Goal: Transaction & Acquisition: Book appointment/travel/reservation

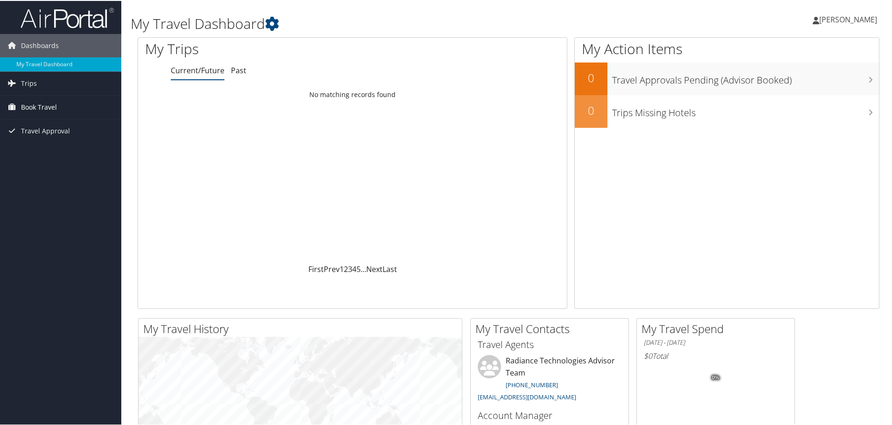
click at [31, 103] on span "Book Travel" at bounding box center [39, 106] width 36 height 23
click at [44, 154] on link "Book/Manage Online Trips" at bounding box center [60, 153] width 121 height 14
